Goal: Book appointment/travel/reservation

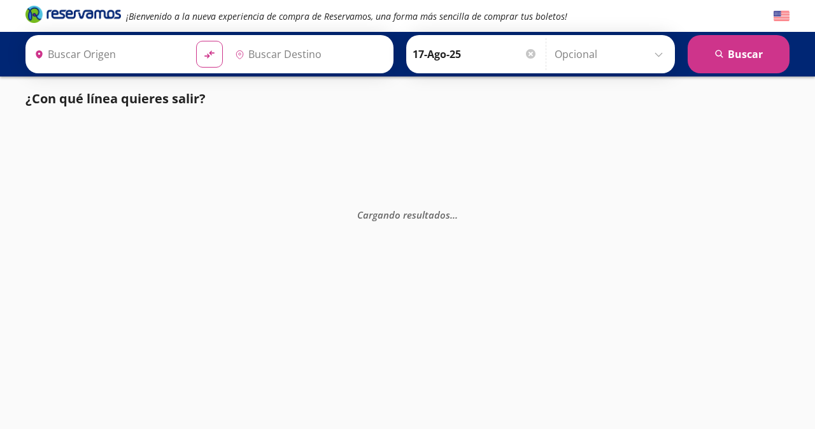
type input "[GEOGRAPHIC_DATA], [GEOGRAPHIC_DATA]"
type input "[PERSON_NAME], [GEOGRAPHIC_DATA]"
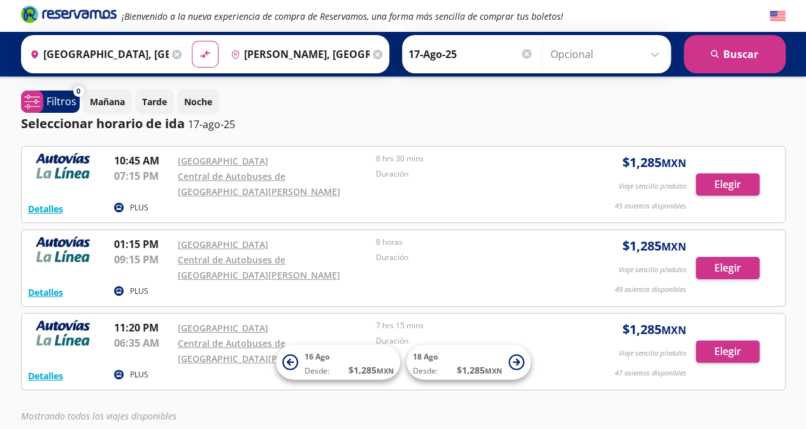
click at [762, 118] on div "Seleccionar horario de ida [DATE]" at bounding box center [403, 123] width 764 height 19
click at [690, 102] on div "[DATE] Tarde Noche" at bounding box center [434, 101] width 703 height 25
